Goal: Task Accomplishment & Management: Complete application form

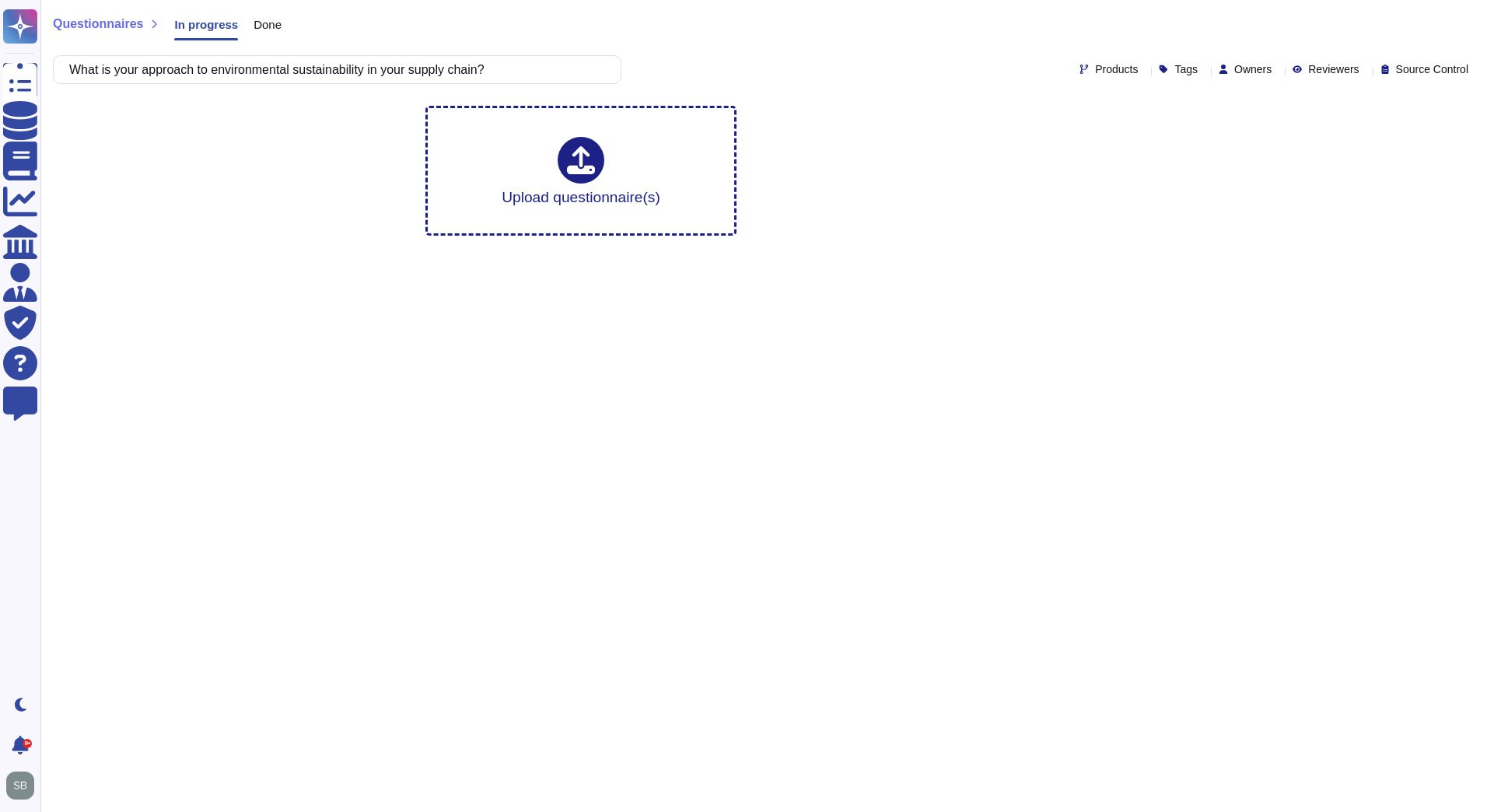
type input "What is your approach to environmental sustainability in your supply chain?"
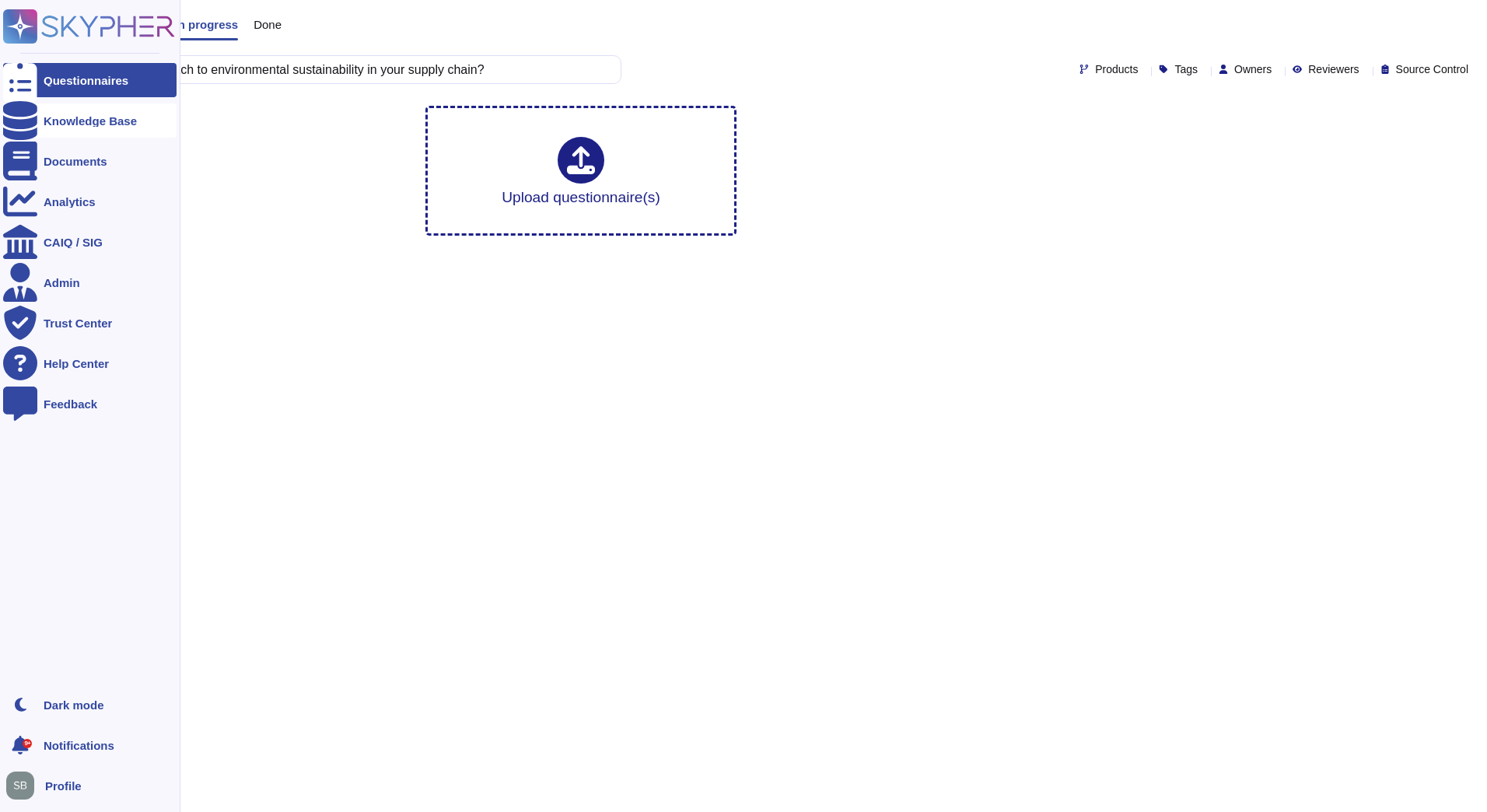
click at [34, 120] on div at bounding box center [20, 120] width 34 height 34
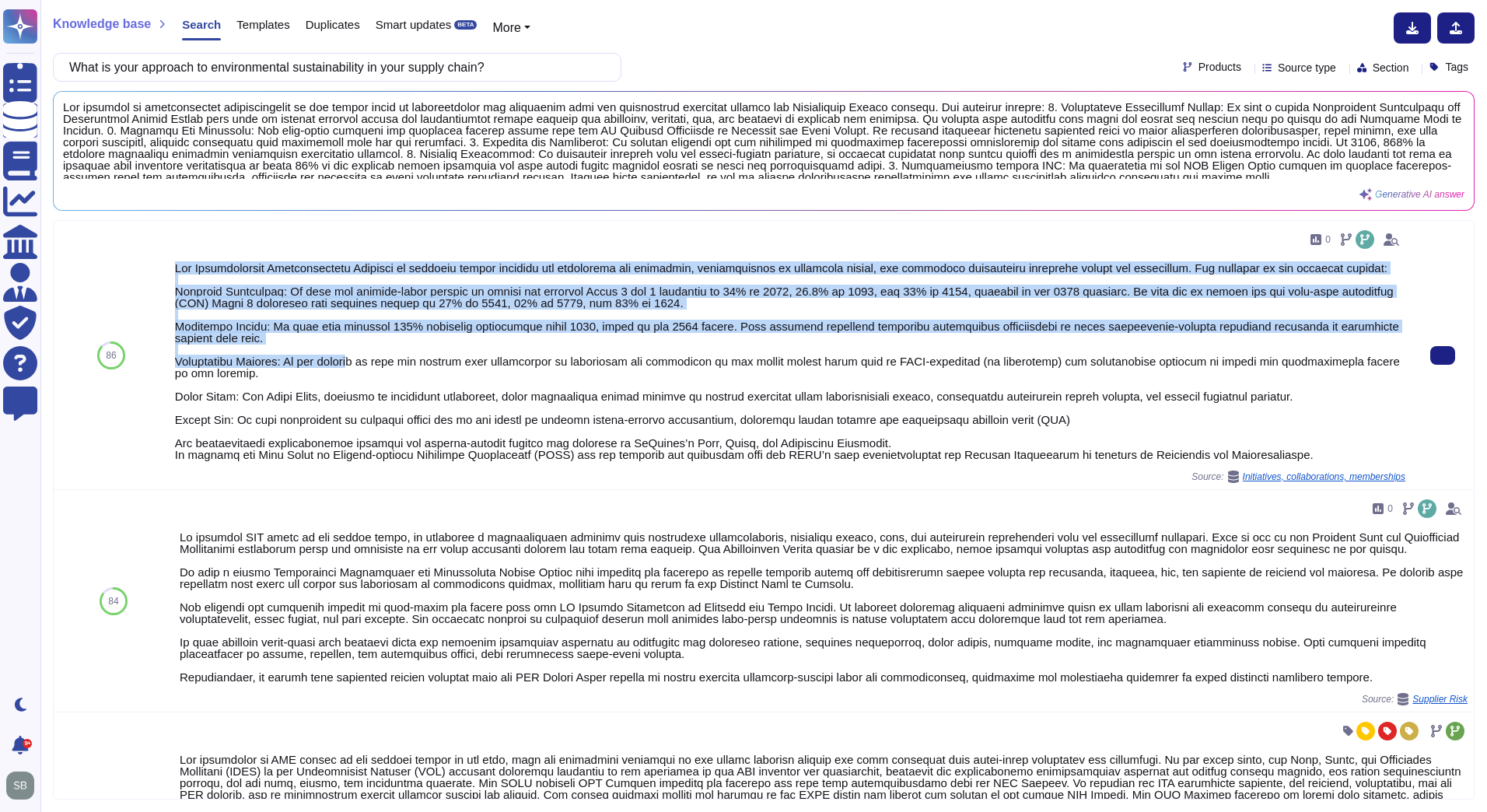
drag, startPoint x: 175, startPoint y: 260, endPoint x: 354, endPoint y: 365, distance: 207.5
click at [354, 365] on div at bounding box center [790, 361] width 1230 height 198
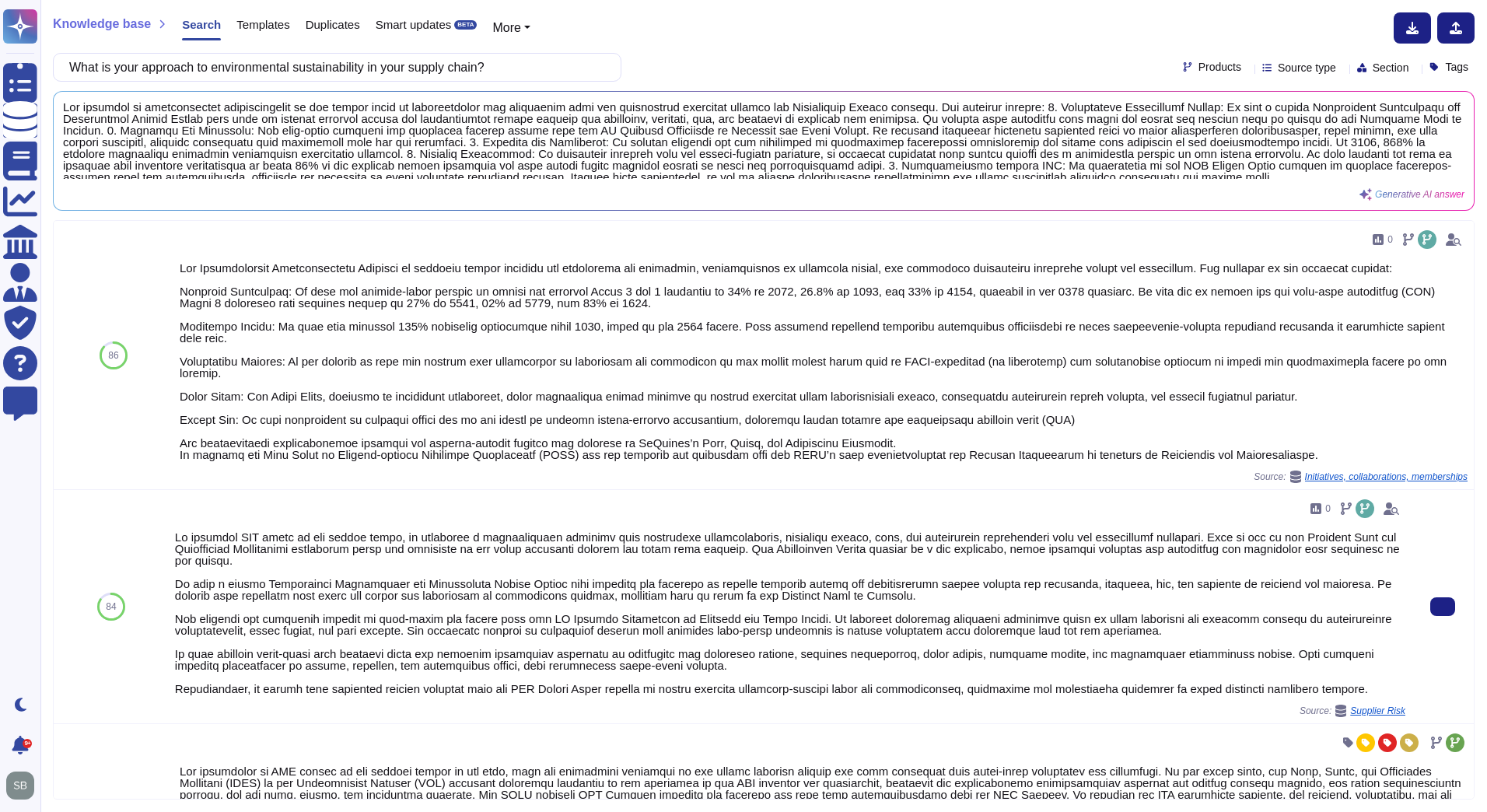
click at [312, 598] on div at bounding box center [790, 613] width 1230 height 163
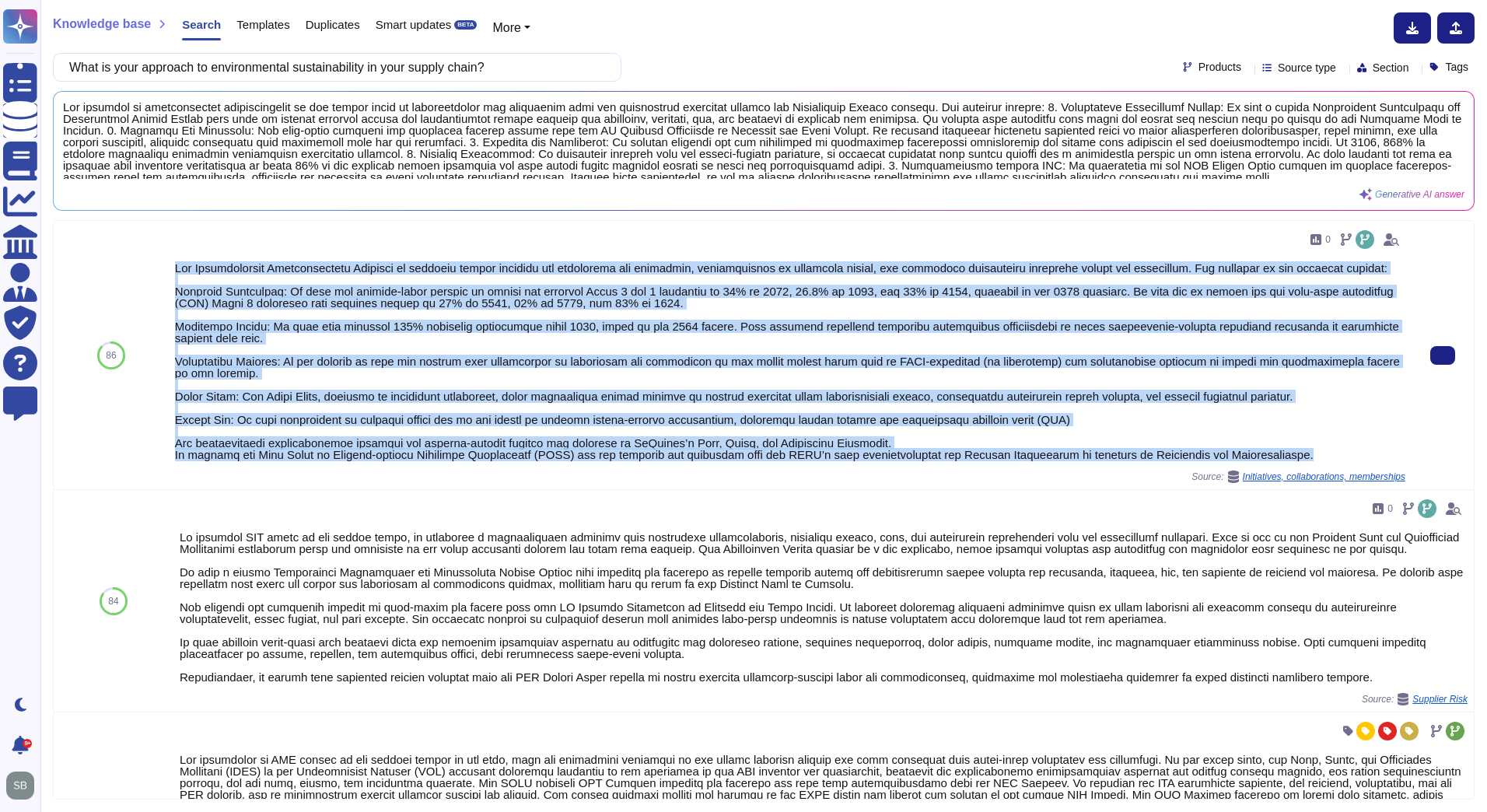
drag, startPoint x: 176, startPoint y: 263, endPoint x: 1278, endPoint y: 454, distance: 1118.4
click at [1278, 454] on div at bounding box center [790, 361] width 1230 height 198
copy div "Our Environmental Sustainability Strategy is centered around reducing our green…"
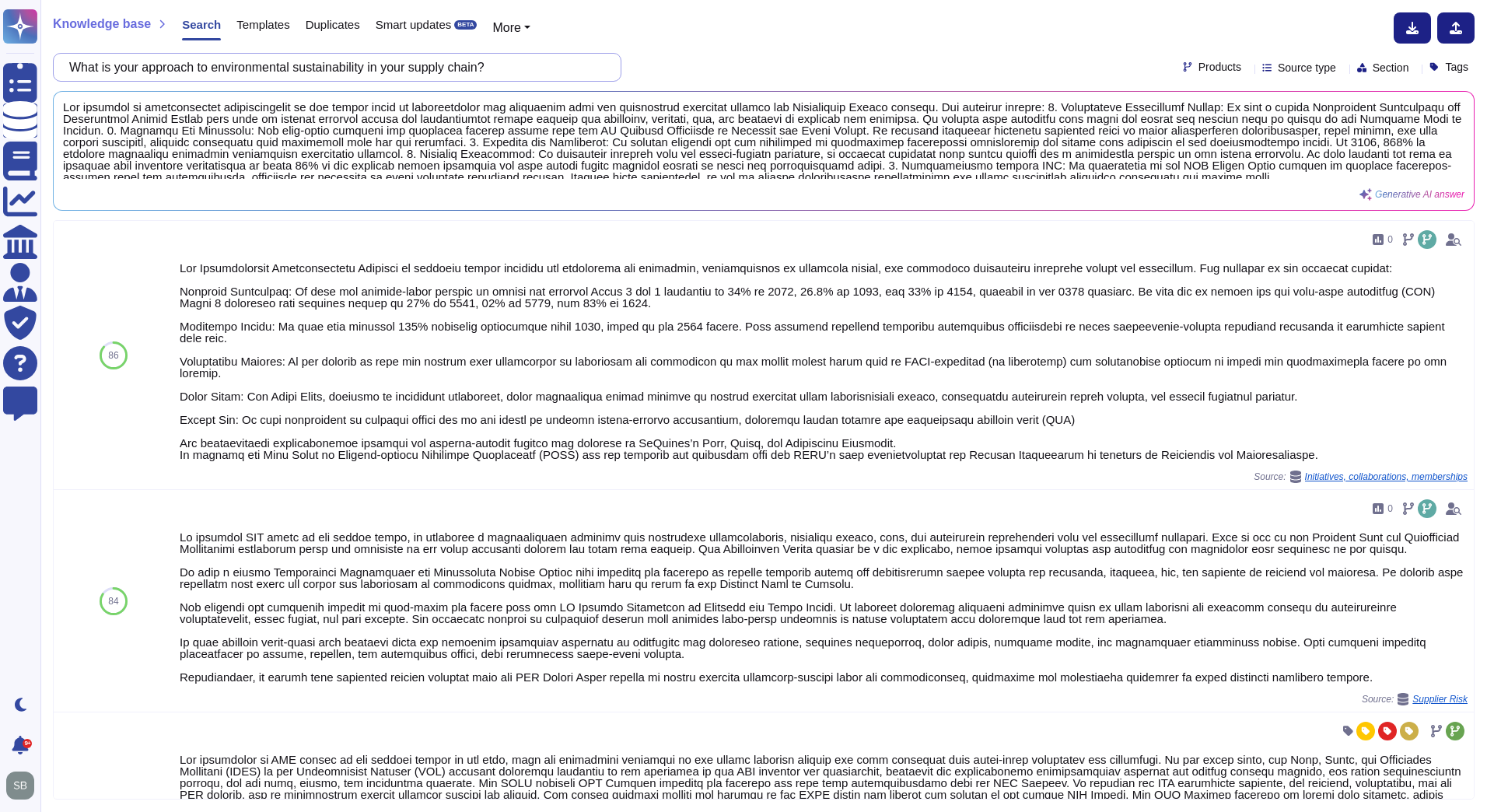
click at [242, 73] on input "What is your approach to environmental sustainability in your supply chain?" at bounding box center [333, 67] width 544 height 27
paste input "monitoring human rights"
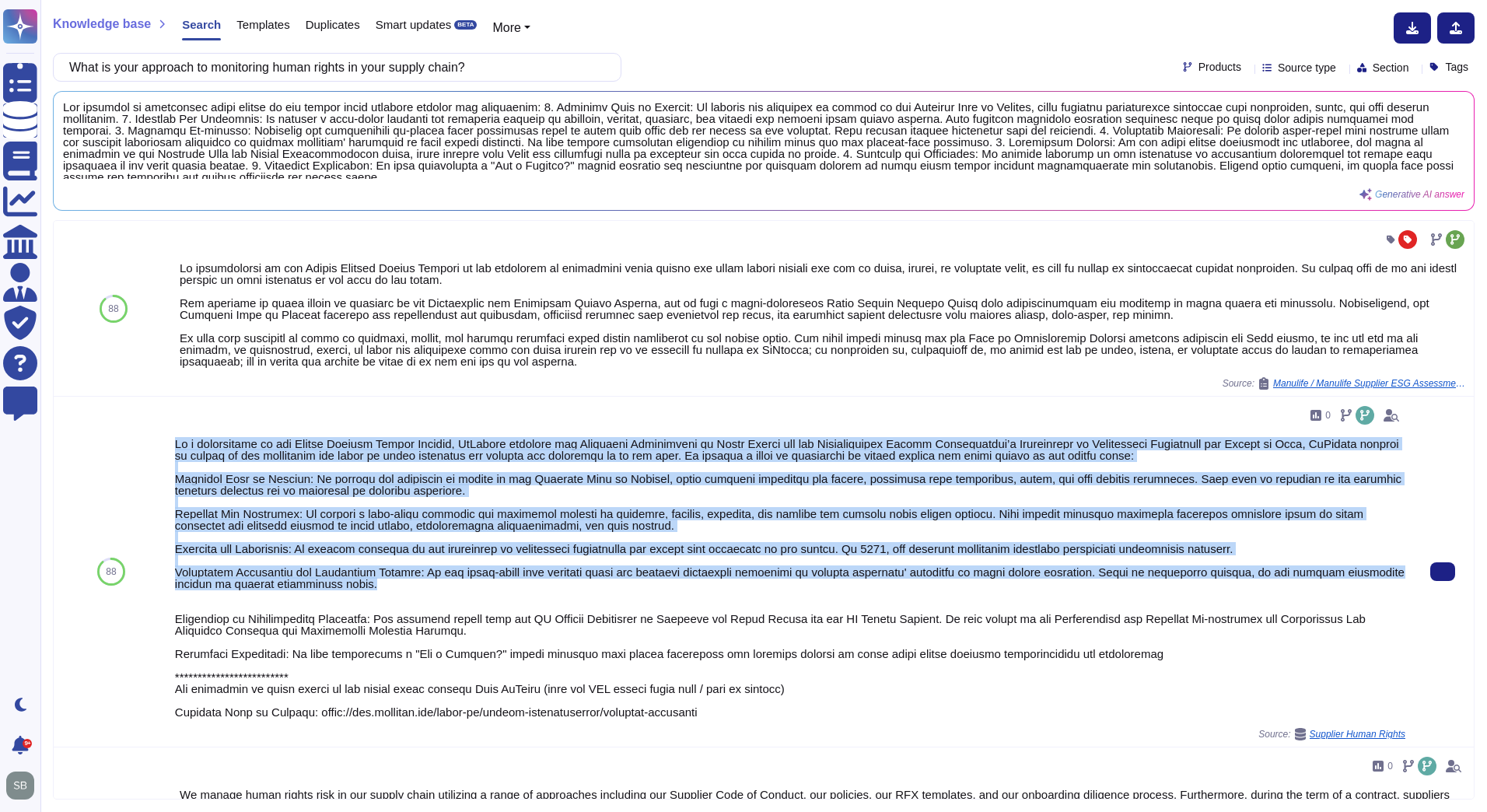
drag, startPoint x: 174, startPoint y: 440, endPoint x: 389, endPoint y: 587, distance: 260.4
click at [389, 587] on div at bounding box center [790, 578] width 1230 height 280
copy div "Lo i dolorsitame co adi Elitse Doeiusm Tempor Incidid, UtLabore etdolore mag Al…"
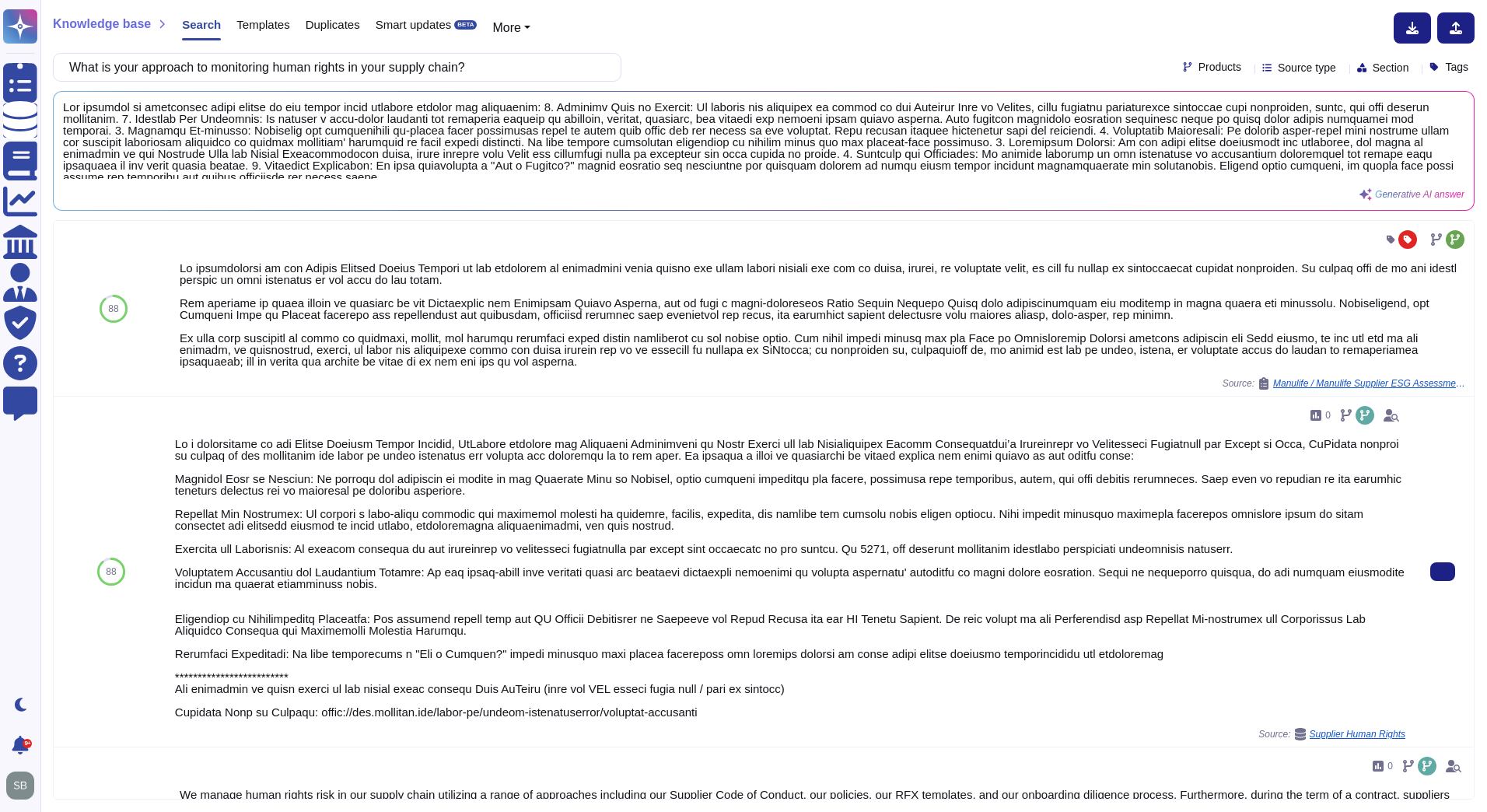
click at [477, 637] on div at bounding box center [790, 578] width 1230 height 280
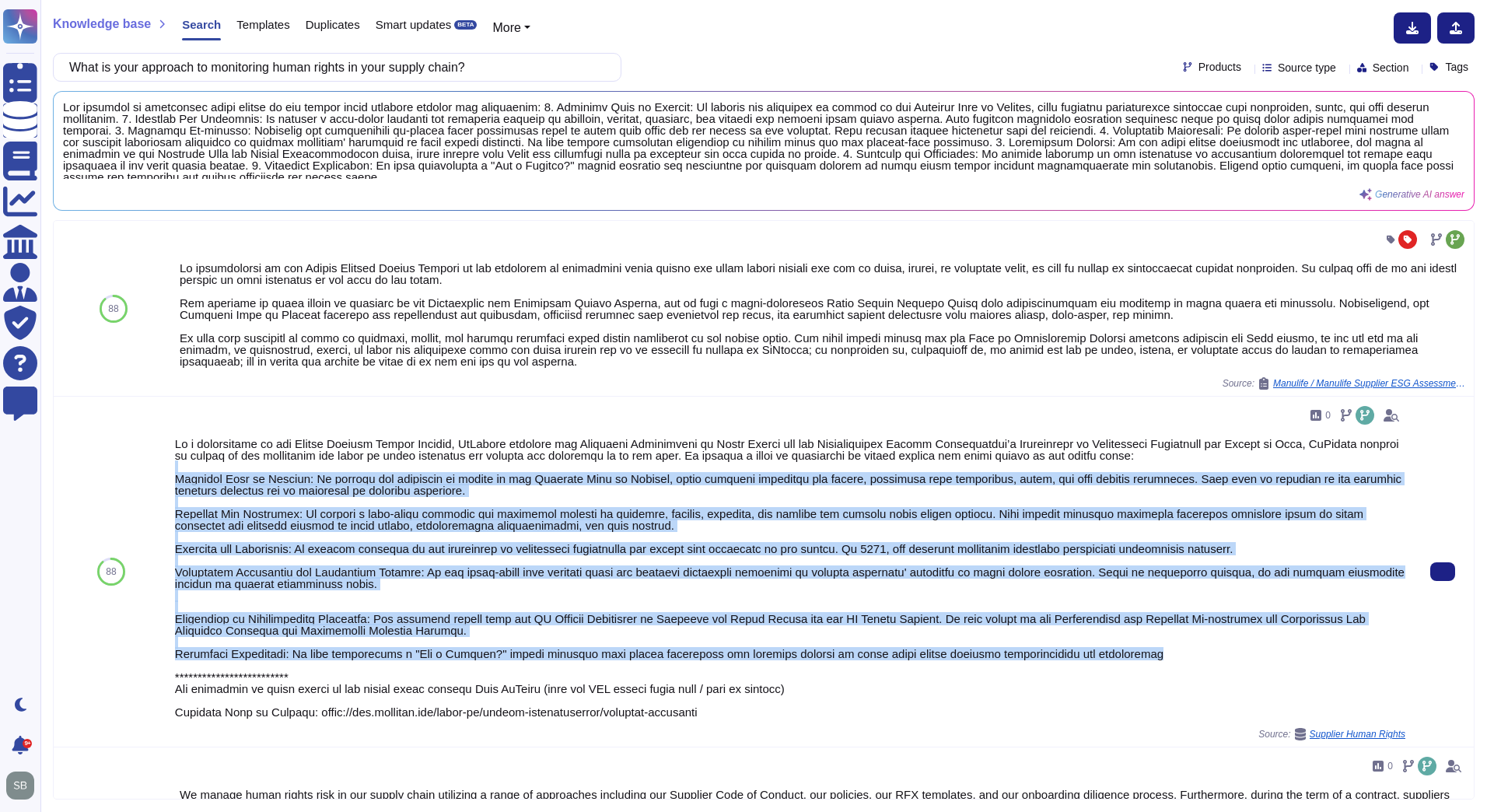
drag, startPoint x: 1130, startPoint y: 656, endPoint x: 169, endPoint y: 462, distance: 980.4
click at [169, 462] on div "0 Source: Supplier Human Rights" at bounding box center [790, 572] width 1243 height 350
click at [1141, 657] on div at bounding box center [790, 578] width 1230 height 280
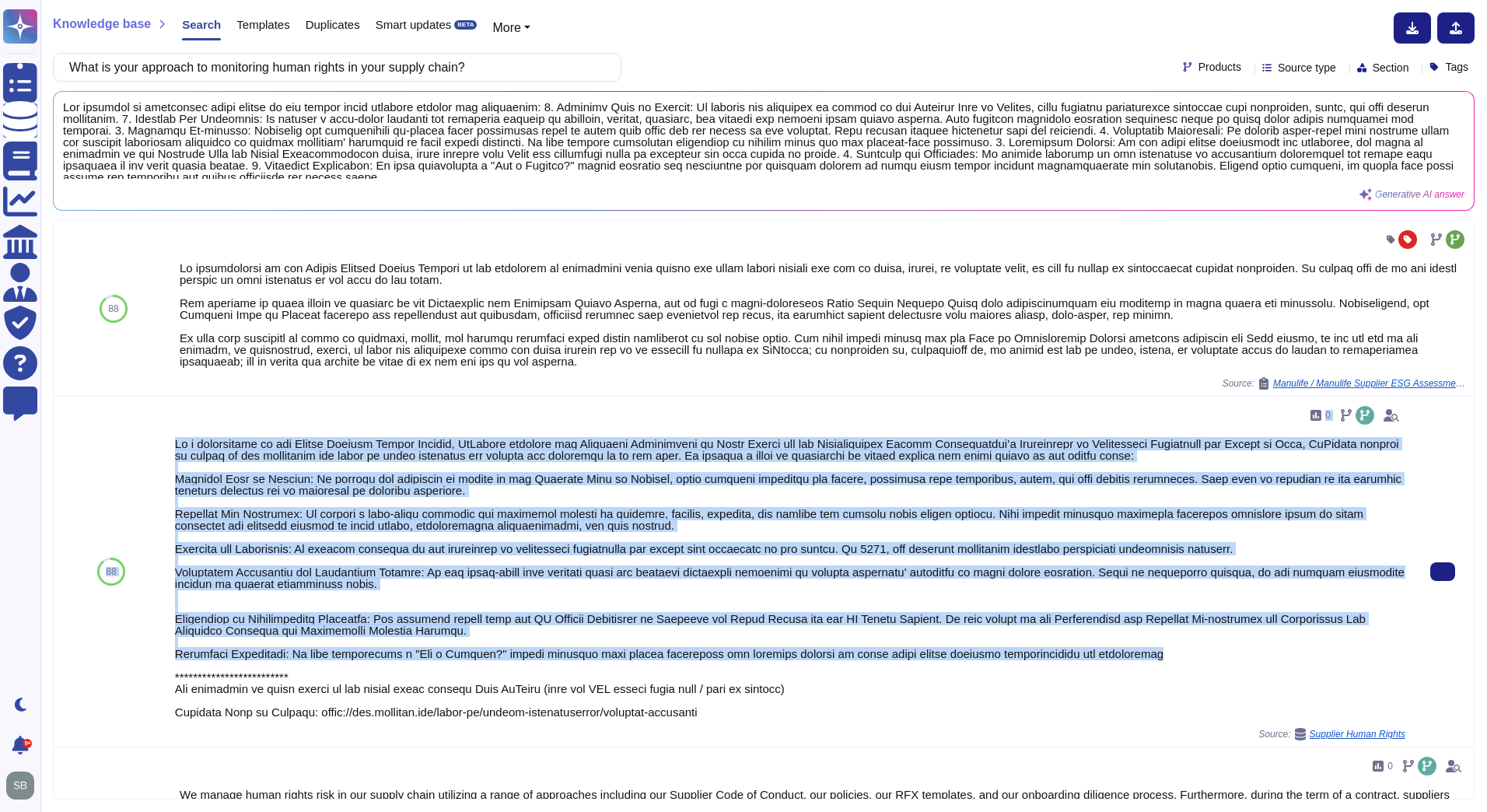
drag, startPoint x: 1150, startPoint y: 650, endPoint x: 145, endPoint y: 467, distance: 1021.5
click at [145, 467] on div "88 0 Source: Supplier Human Rights" at bounding box center [764, 572] width 1421 height 351
copy div "61 5 Lo i dolorsitame co adi Elitse Doeiusm Tempor Incidid, UtLabore etdolore m…"
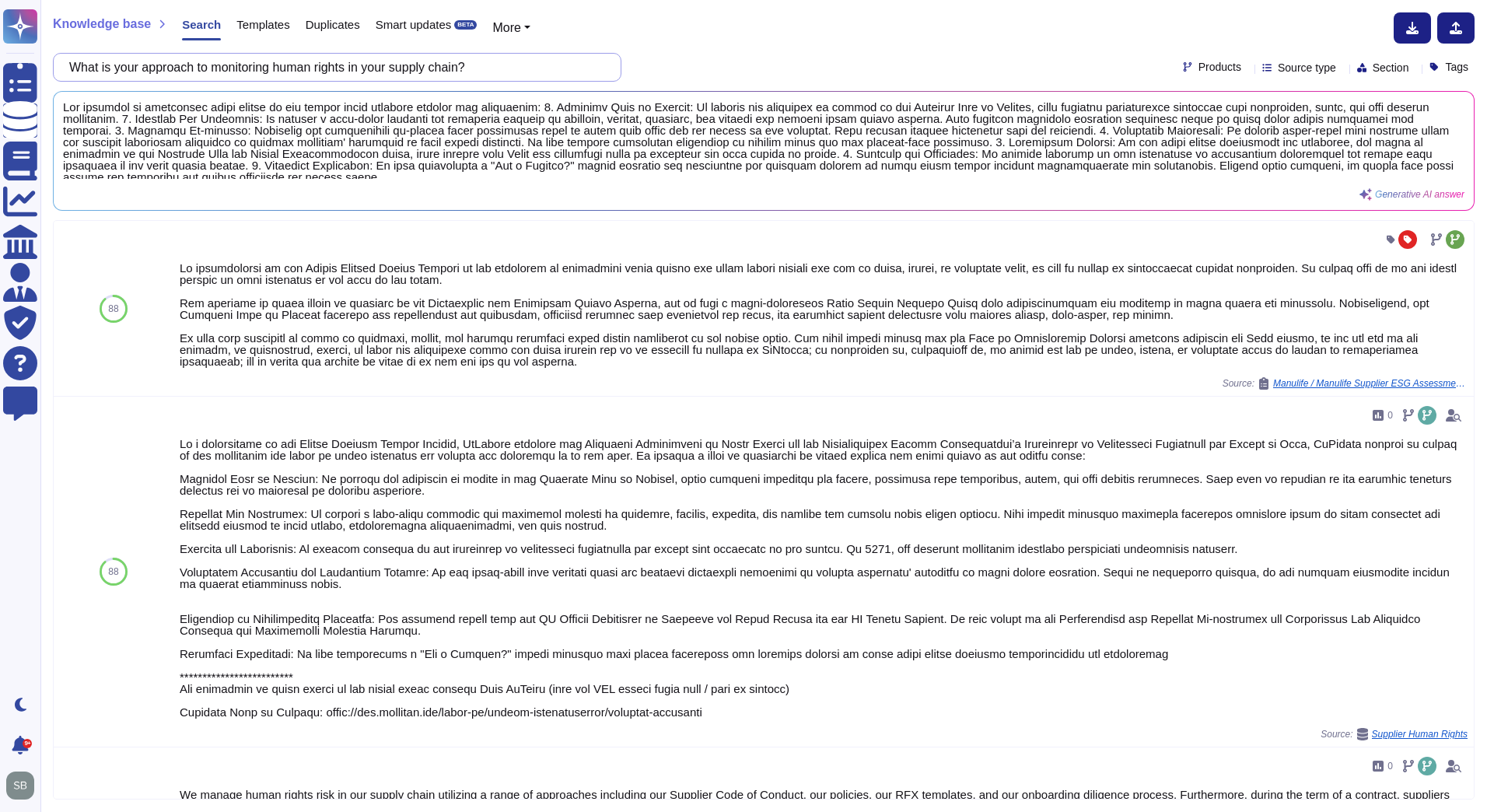
click at [198, 72] on input "What is your approach to monitoring human rights in your supply chain?" at bounding box center [333, 67] width 544 height 27
paste input "Please provide your Scope 1 emissions"
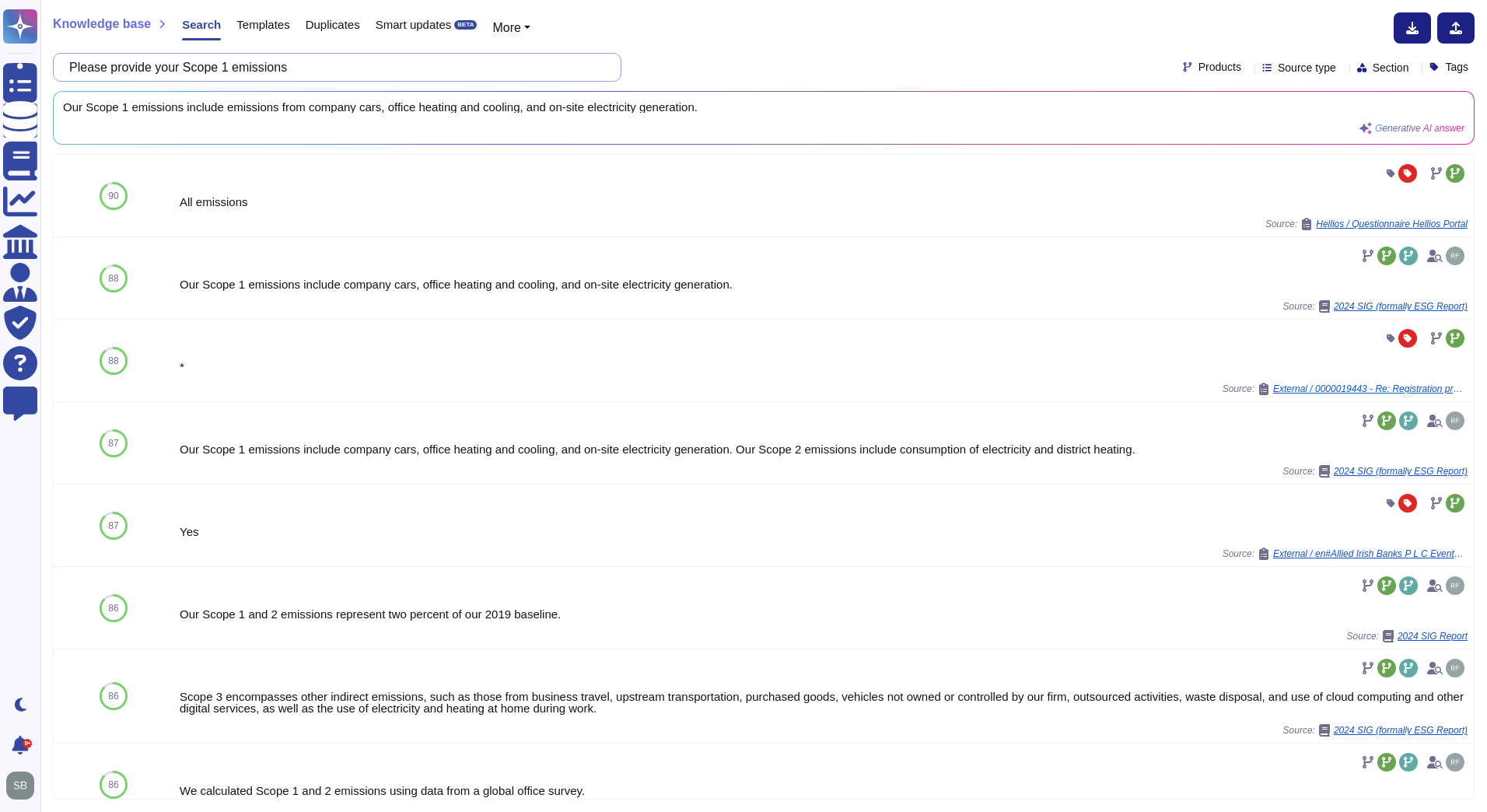
paste input "Have you set science-based goal targets?"
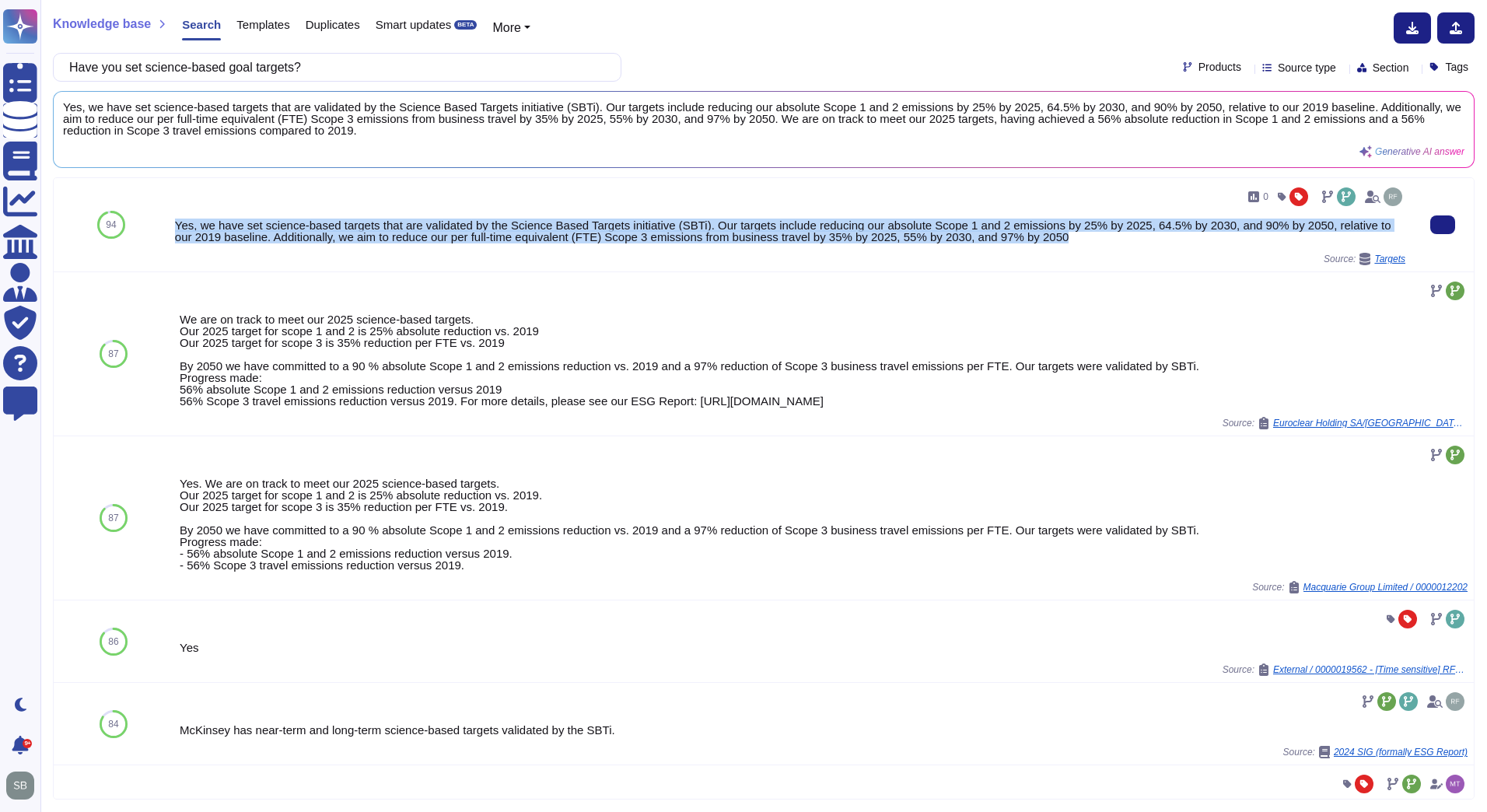
drag, startPoint x: 175, startPoint y: 215, endPoint x: 1047, endPoint y: 243, distance: 872.4
click at [1047, 243] on div "0 Yes, we have set science-based targets that are validated by the Science Base…" at bounding box center [790, 224] width 1230 height 81
copy div "Yes, we have set science-based targets that are validated by the Science Based …"
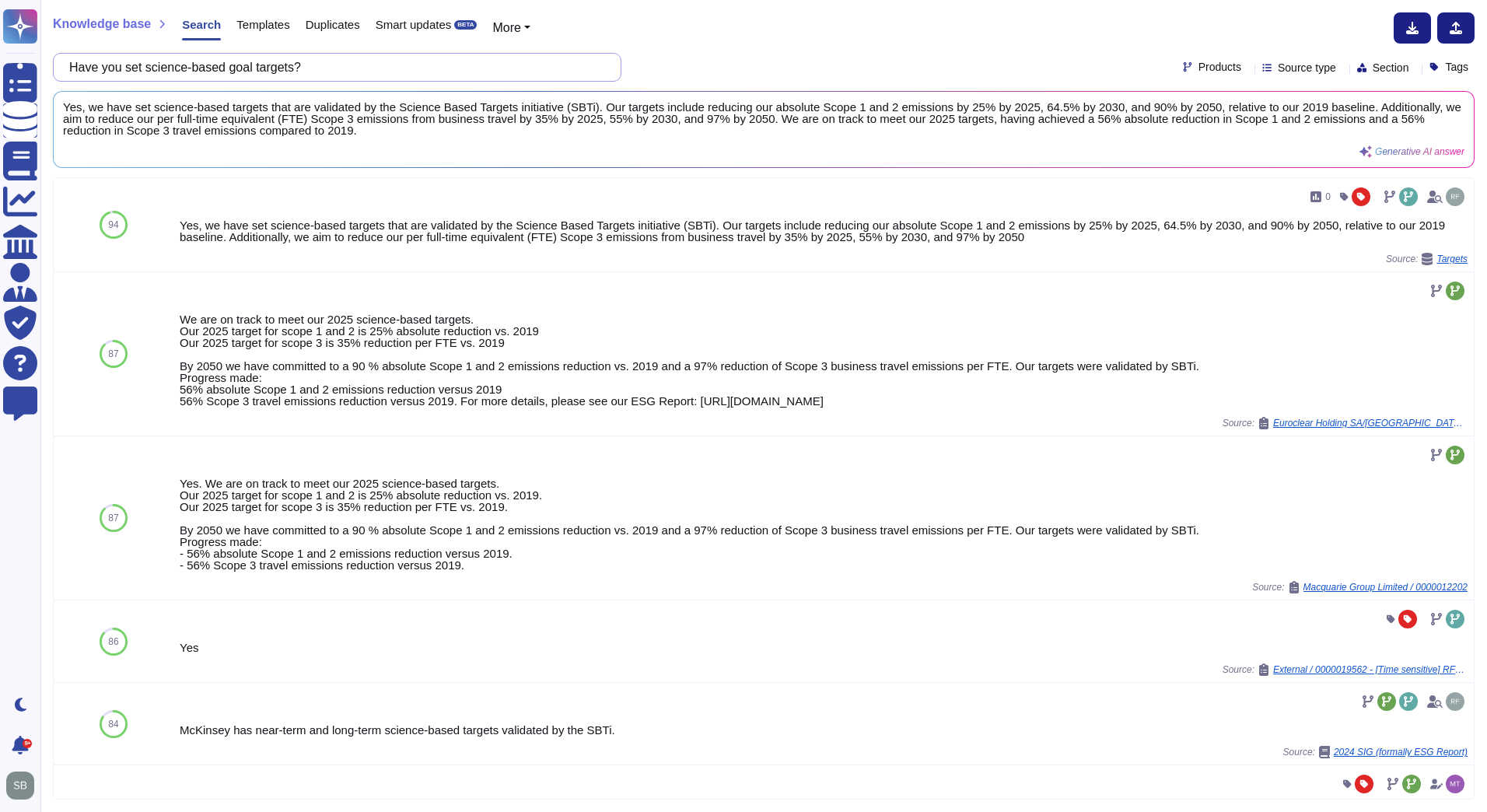
click at [223, 67] on input "Have you set science-based goal targets?" at bounding box center [333, 67] width 544 height 27
paste input "net-zero"
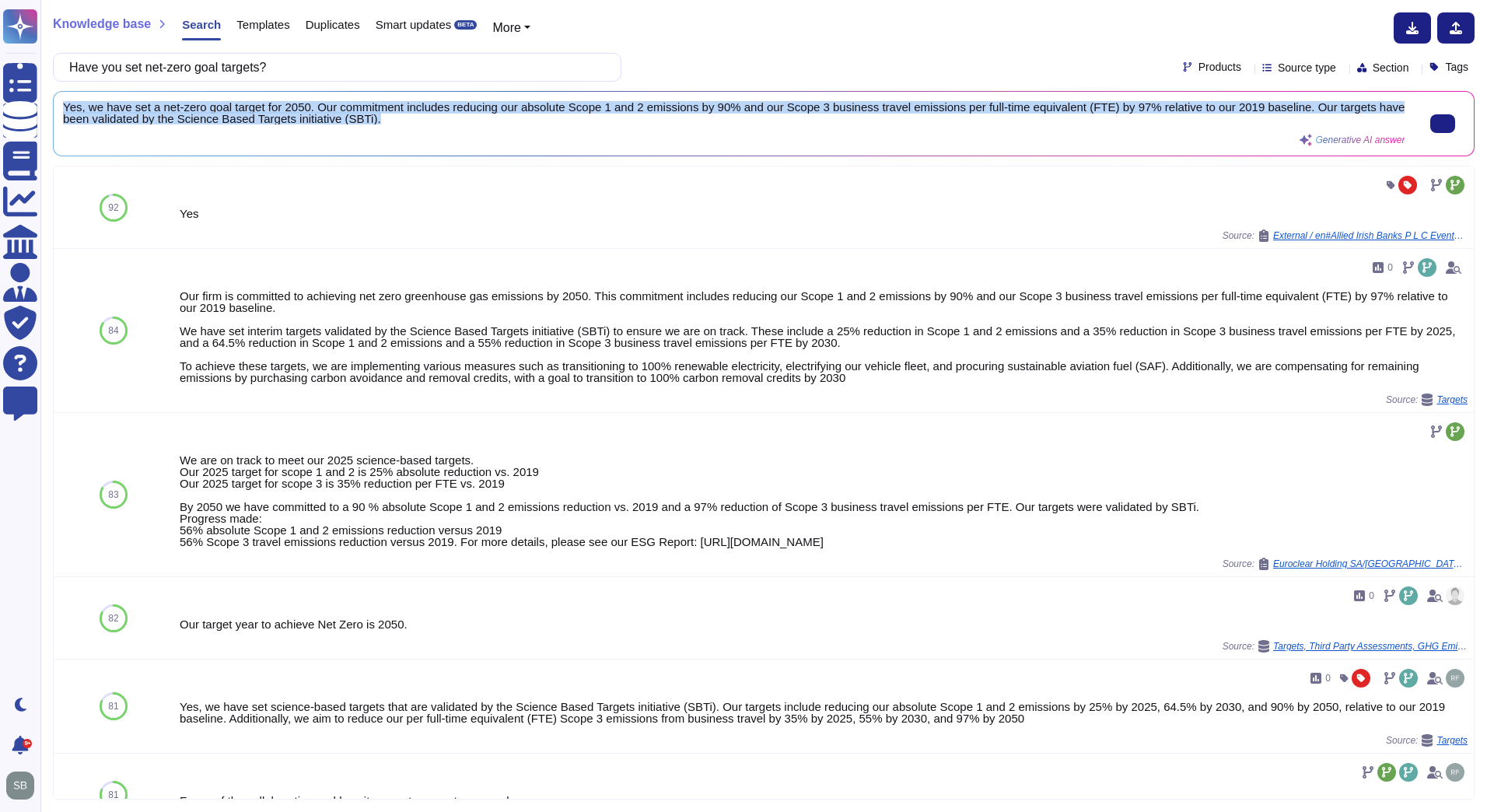
scroll to position [2, 0]
drag, startPoint x: 61, startPoint y: 99, endPoint x: 424, endPoint y: 119, distance: 363.6
click at [424, 119] on div "Yes, we have set a net-zero goal target for 2050. Our commitment includes reduc…" at bounding box center [764, 123] width 1421 height 64
copy span "Yes, we have set a net-zero goal target for 2050. Our commitment includes reduc…"
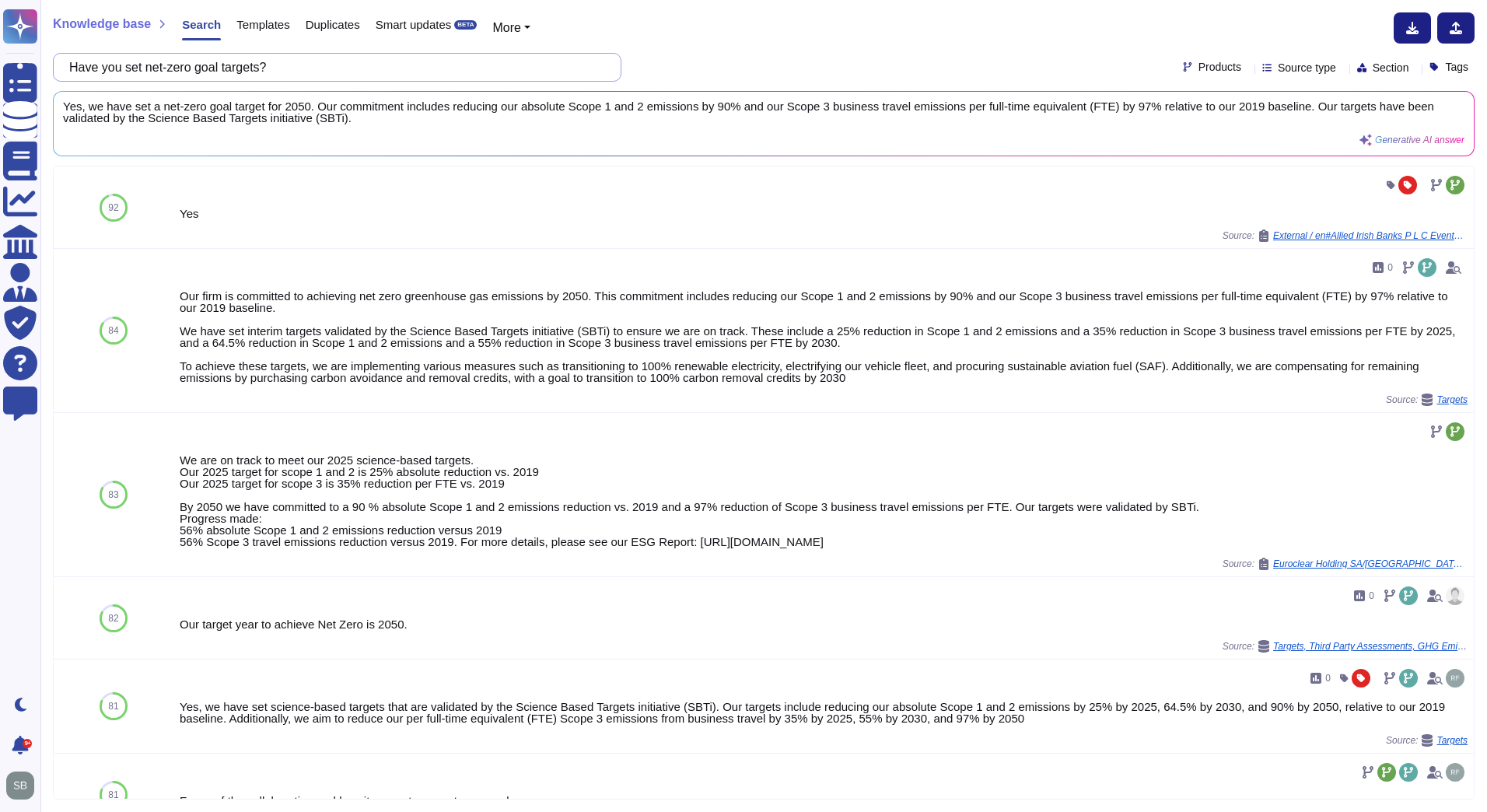
click at [179, 74] on input "Have you set net-zero goal targets?" at bounding box center [333, 67] width 544 height 27
paste input "Do you have a strategy/policy to minimizing water consumption"
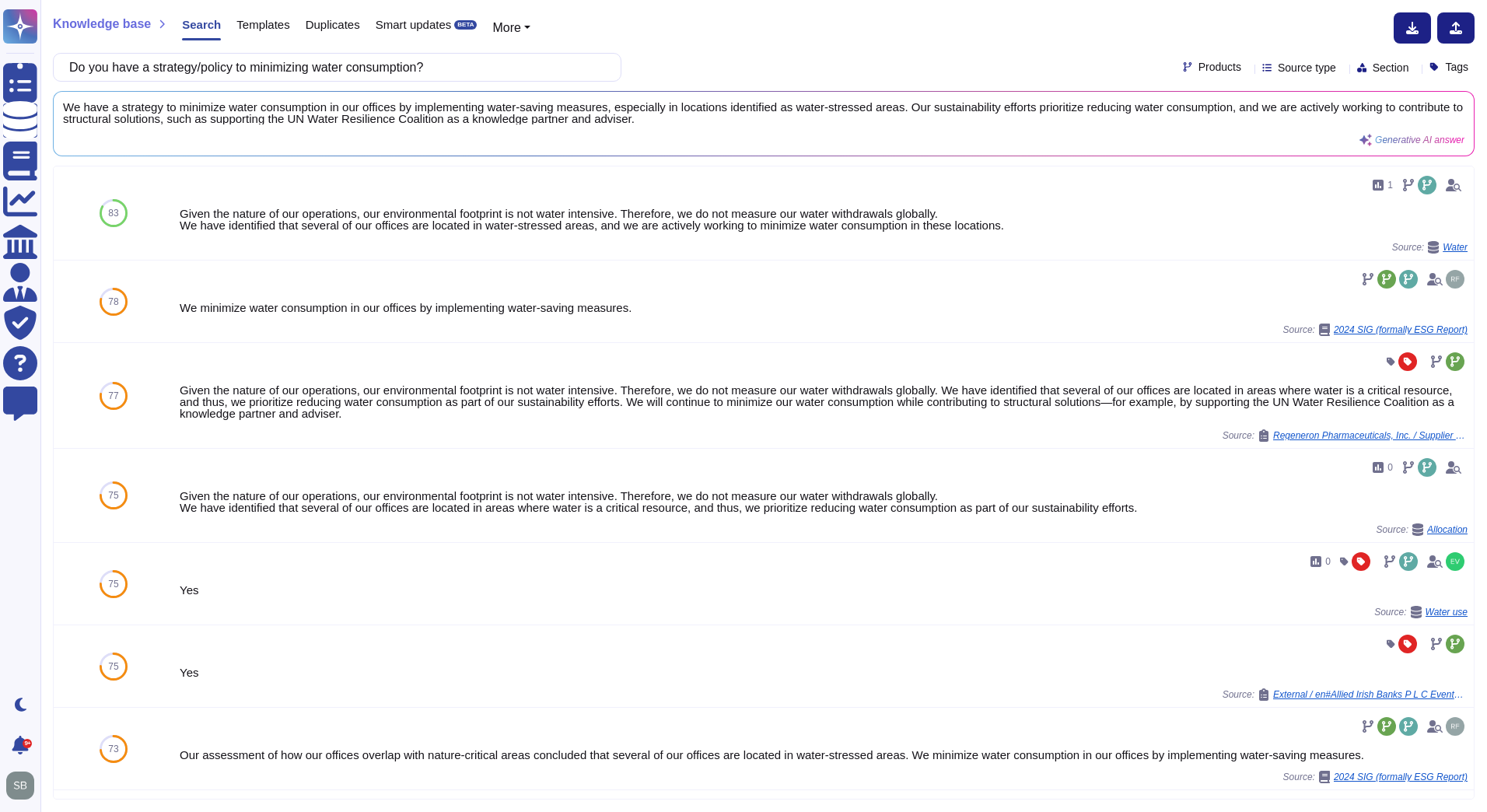
type input "Do you have a strategy/policy to minimizing water consumption?"
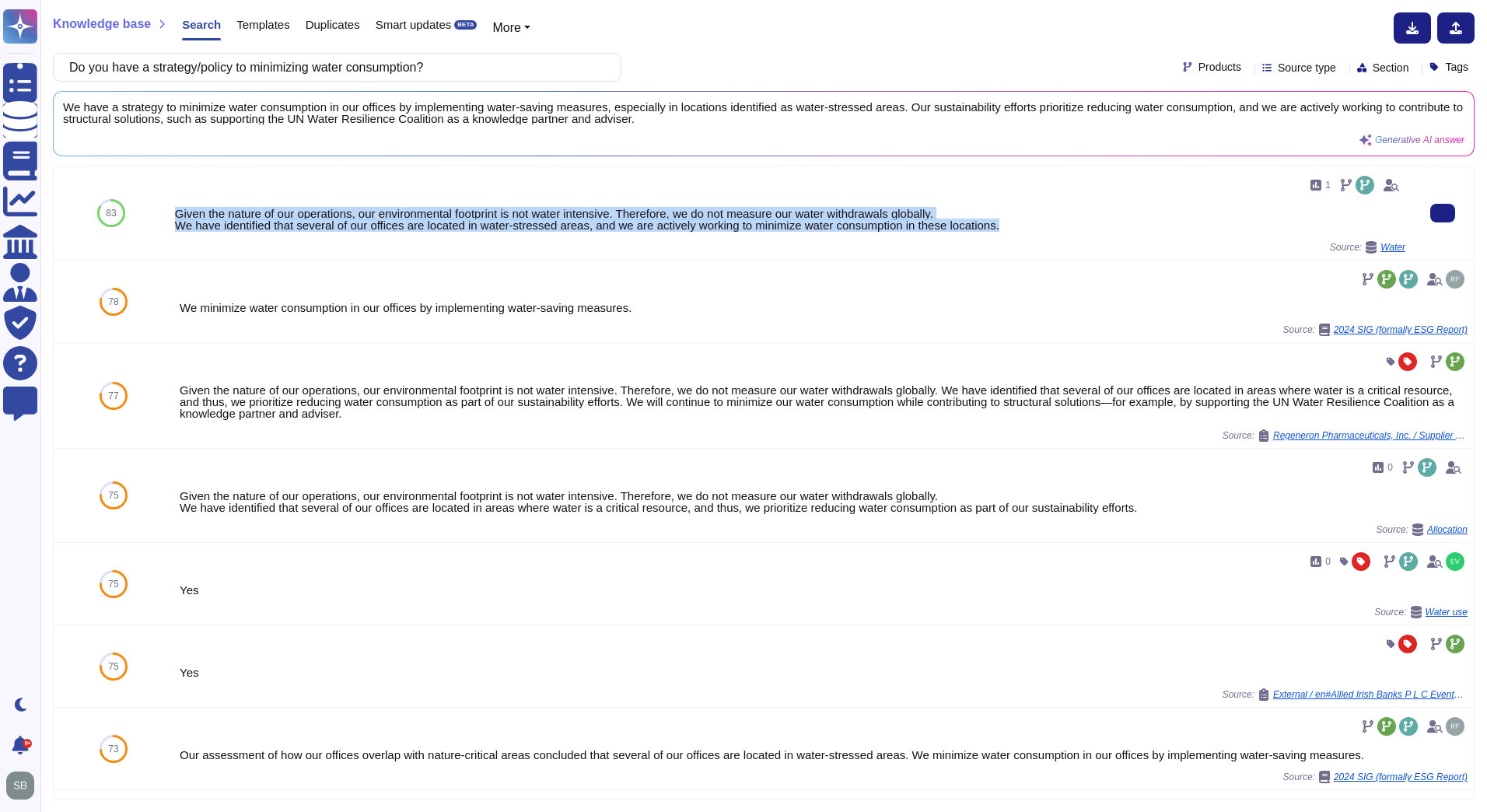
drag, startPoint x: 176, startPoint y: 211, endPoint x: 1009, endPoint y: 231, distance: 833.2
click at [1009, 231] on div "1 Given the nature of our operations, our environmental footprint is not water …" at bounding box center [790, 213] width 1230 height 81
copy div "Given the nature of our operations, our environmental footprint is not water in…"
